Goal: Complete application form

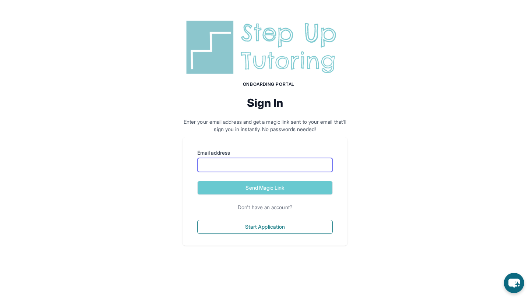
click at [219, 165] on input "Email address" at bounding box center [265, 165] width 136 height 14
type input "**********"
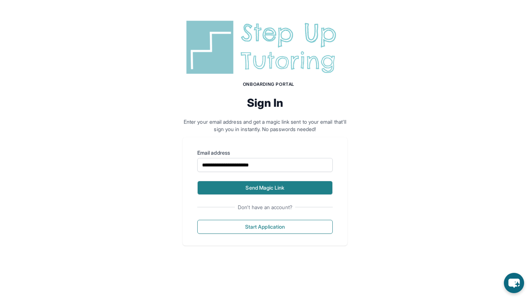
click at [253, 191] on button "Send Magic Link" at bounding box center [265, 188] width 136 height 14
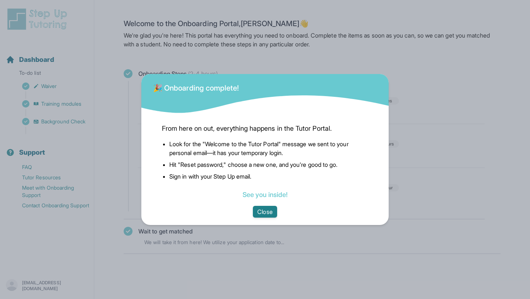
click at [270, 210] on button "Close" at bounding box center [265, 212] width 24 height 12
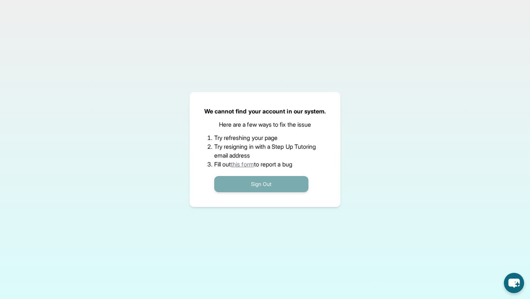
click at [258, 186] on button "Sign Out" at bounding box center [261, 184] width 94 height 16
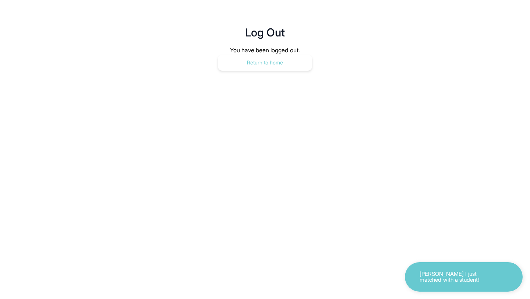
click at [262, 64] on button "Return to home" at bounding box center [265, 63] width 94 height 16
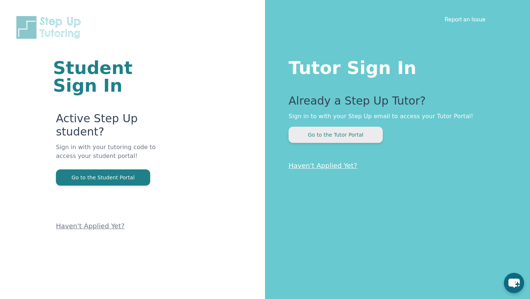
click at [330, 138] on button "Go to the Tutor Portal" at bounding box center [336, 135] width 94 height 16
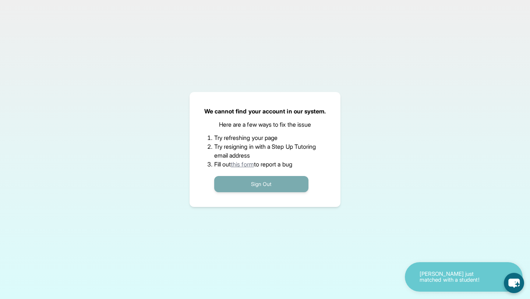
click at [257, 184] on button "Sign Out" at bounding box center [261, 184] width 94 height 16
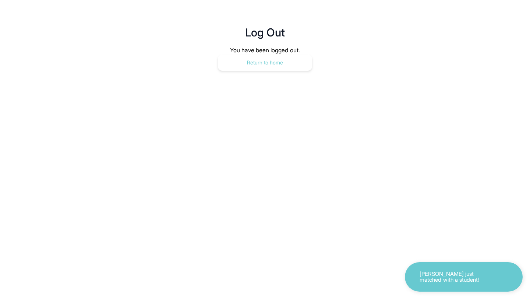
click at [246, 60] on button "Return to home" at bounding box center [265, 63] width 94 height 16
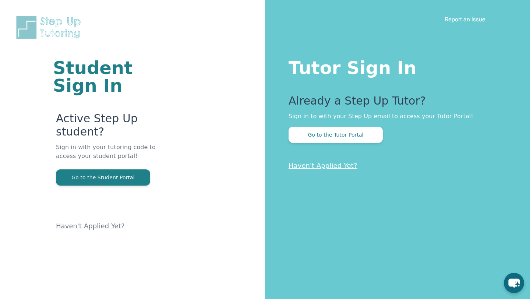
click at [319, 166] on link "Haven't Applied Yet?" at bounding box center [323, 166] width 69 height 8
click at [331, 136] on button "Go to the Tutor Portal" at bounding box center [336, 135] width 94 height 16
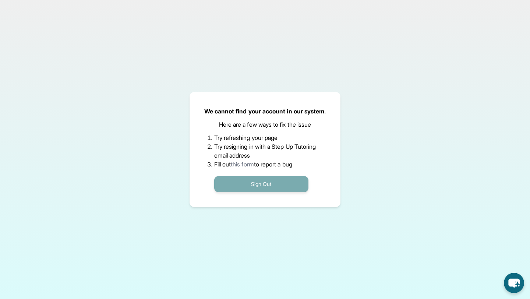
click at [265, 183] on button "Sign Out" at bounding box center [261, 184] width 94 height 16
